Goal: Use online tool/utility

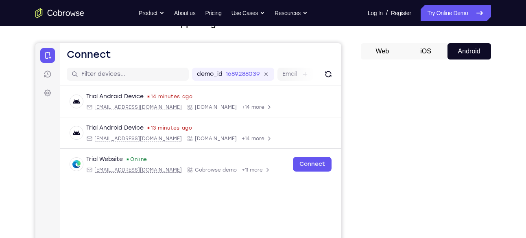
click at [424, 55] on button "iOS" at bounding box center [426, 51] width 44 height 16
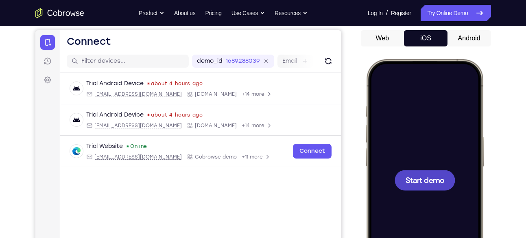
click at [419, 180] on span "Start demo" at bounding box center [424, 180] width 39 height 8
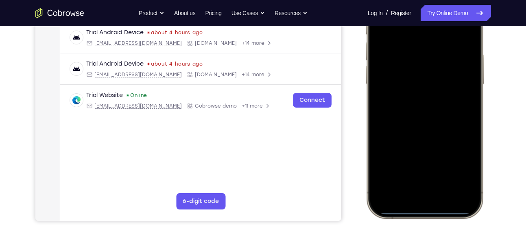
scroll to position [158, 0]
drag, startPoint x: 426, startPoint y: 211, endPoint x: 431, endPoint y: 156, distance: 54.7
click at [431, 156] on div at bounding box center [424, 97] width 107 height 232
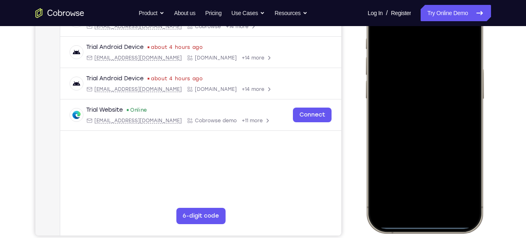
scroll to position [157, 0]
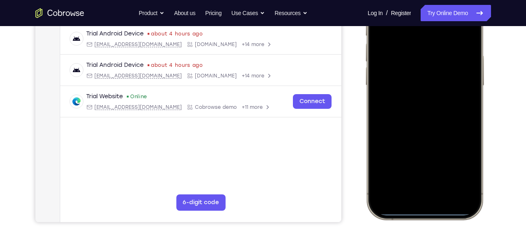
drag, startPoint x: 414, startPoint y: 213, endPoint x: 402, endPoint y: 129, distance: 85.1
click at [402, 129] on div at bounding box center [424, 98] width 107 height 232
drag, startPoint x: 418, startPoint y: 212, endPoint x: 413, endPoint y: 82, distance: 130.0
click at [413, 82] on div at bounding box center [424, 98] width 107 height 232
drag, startPoint x: 416, startPoint y: 210, endPoint x: 425, endPoint y: 92, distance: 118.8
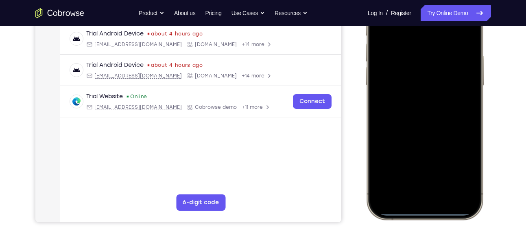
click at [425, 92] on div at bounding box center [424, 98] width 107 height 232
drag, startPoint x: 421, startPoint y: 211, endPoint x: 416, endPoint y: 141, distance: 69.8
click at [416, 141] on div at bounding box center [424, 98] width 107 height 232
drag, startPoint x: 408, startPoint y: 212, endPoint x: 416, endPoint y: 109, distance: 102.9
click at [416, 109] on div at bounding box center [424, 98] width 107 height 232
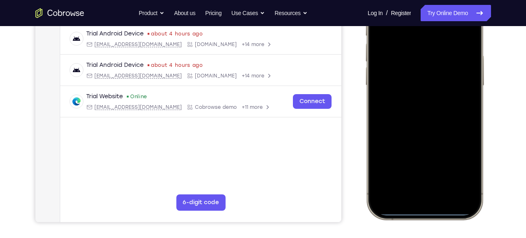
drag, startPoint x: 422, startPoint y: 211, endPoint x: 417, endPoint y: 131, distance: 80.3
click at [417, 131] on div at bounding box center [424, 98] width 107 height 232
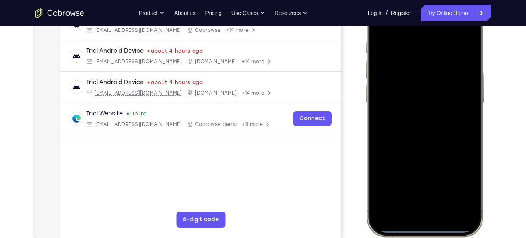
scroll to position [139, 0]
drag, startPoint x: 399, startPoint y: 132, endPoint x: 532, endPoint y: 149, distance: 134.9
click at [487, 149] on html "Online web based iOS Simulators and Android Emulators. Run iPhone, iPad, Mobile…" at bounding box center [426, 118] width 122 height 244
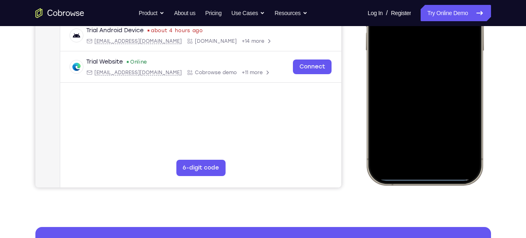
scroll to position [192, 0]
drag, startPoint x: 420, startPoint y: 178, endPoint x: 410, endPoint y: 118, distance: 61.0
click at [410, 118] on div at bounding box center [424, 63] width 107 height 232
drag, startPoint x: 415, startPoint y: 174, endPoint x: 398, endPoint y: 31, distance: 144.0
click at [398, 31] on div at bounding box center [424, 63] width 107 height 232
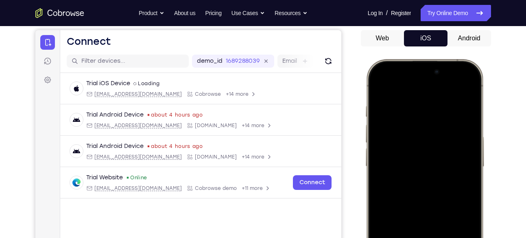
scroll to position [75, 0]
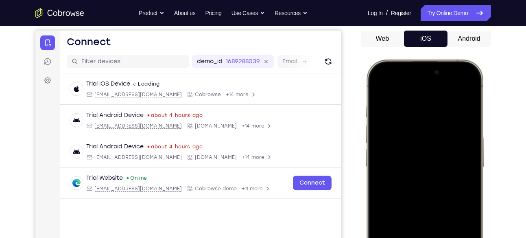
click at [452, 38] on button "Android" at bounding box center [470, 39] width 44 height 16
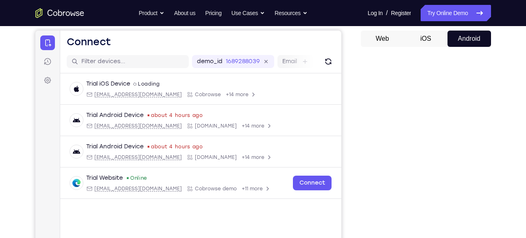
click at [429, 40] on button "iOS" at bounding box center [426, 39] width 44 height 16
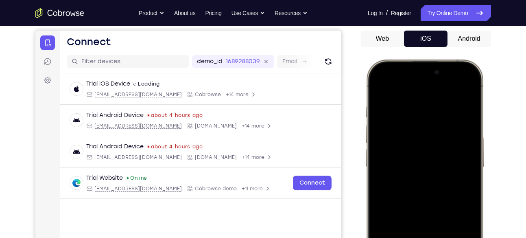
click at [475, 35] on button "Android" at bounding box center [470, 39] width 44 height 16
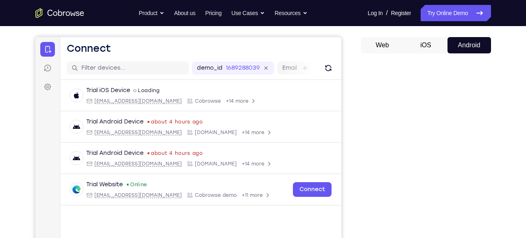
scroll to position [68, 0]
click at [425, 45] on button "iOS" at bounding box center [426, 45] width 44 height 16
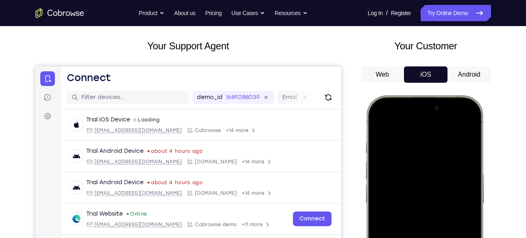
scroll to position [30, 0]
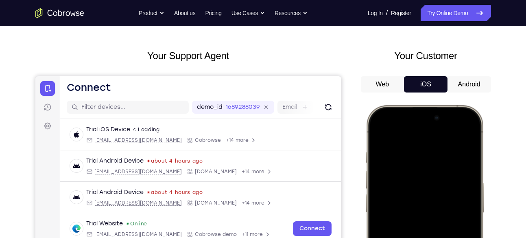
drag, startPoint x: 420, startPoint y: 136, endPoint x: 533, endPoint y: 154, distance: 114.2
click at [487, 154] on html "Online web based iOS Simulators and Android Emulators. Run iPhone, iPad, Mobile…" at bounding box center [426, 227] width 122 height 244
drag, startPoint x: 427, startPoint y: 129, endPoint x: 428, endPoint y: 197, distance: 68.0
click at [428, 197] on div at bounding box center [424, 226] width 107 height 232
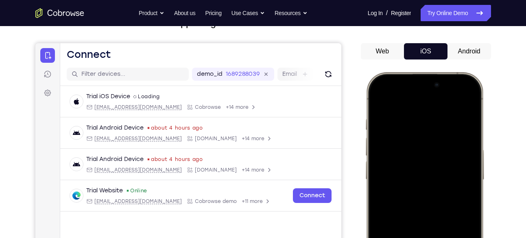
scroll to position [64, 0]
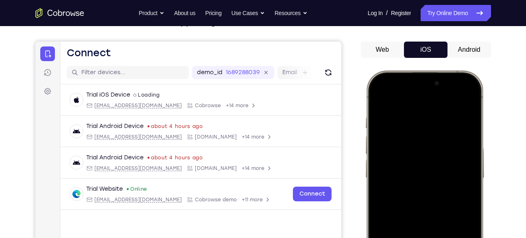
drag, startPoint x: 423, startPoint y: 96, endPoint x: 413, endPoint y: 244, distance: 148.5
click at [413, 237] on div at bounding box center [424, 191] width 107 height 232
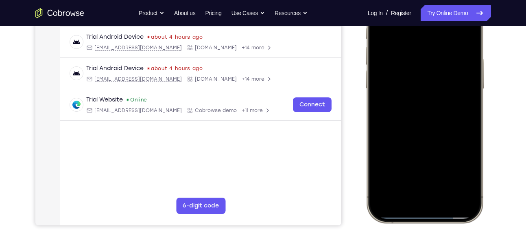
scroll to position [154, 0]
drag, startPoint x: 415, startPoint y: 216, endPoint x: 412, endPoint y: 145, distance: 70.5
click at [412, 145] on div at bounding box center [424, 101] width 107 height 232
drag, startPoint x: 411, startPoint y: 213, endPoint x: 408, endPoint y: 33, distance: 180.4
click at [408, 33] on div at bounding box center [424, 101] width 107 height 232
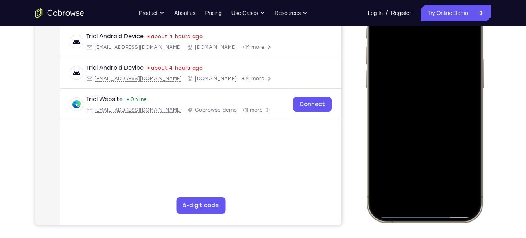
drag, startPoint x: 414, startPoint y: 215, endPoint x: 411, endPoint y: 86, distance: 129.1
click at [411, 86] on div at bounding box center [424, 101] width 107 height 232
drag, startPoint x: 424, startPoint y: 216, endPoint x: 412, endPoint y: 205, distance: 16.7
click at [412, 205] on div at bounding box center [424, 101] width 107 height 232
click at [419, 214] on div at bounding box center [424, 101] width 107 height 232
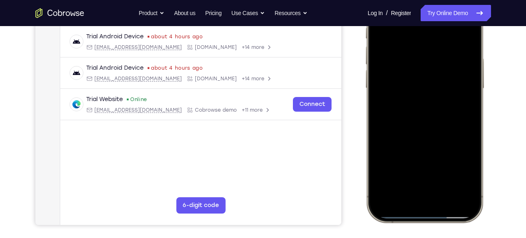
drag, startPoint x: 419, startPoint y: 214, endPoint x: 416, endPoint y: 173, distance: 41.2
click at [416, 173] on div at bounding box center [424, 101] width 107 height 232
drag, startPoint x: 416, startPoint y: 215, endPoint x: 415, endPoint y: 151, distance: 63.9
click at [415, 151] on div at bounding box center [424, 101] width 107 height 232
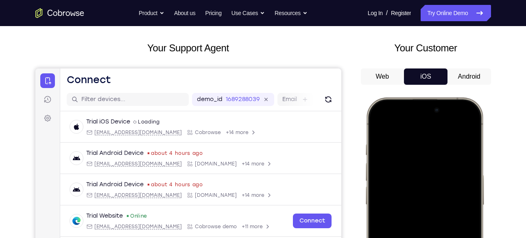
scroll to position [36, 0]
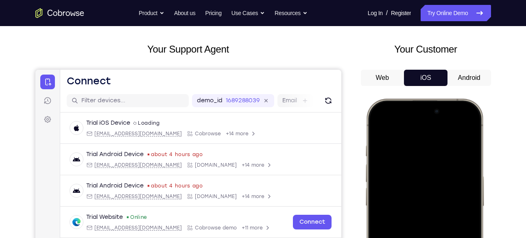
click at [462, 78] on button "Android" at bounding box center [470, 78] width 44 height 16
